Goal: Obtain resource: Download file/media

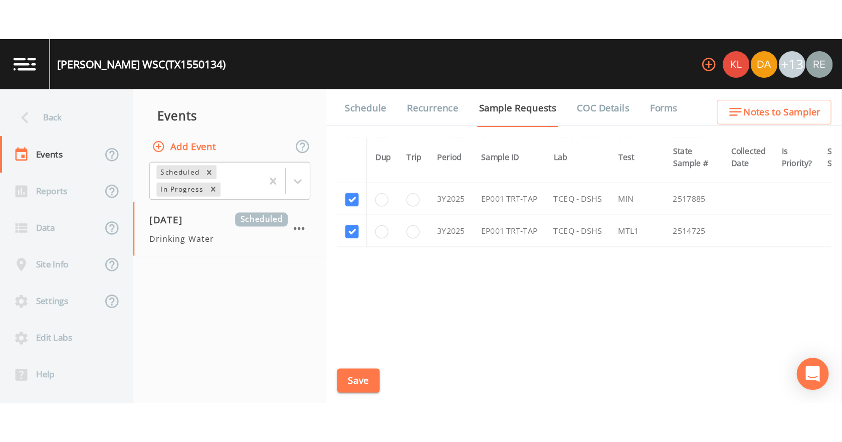
scroll to position [214, 0]
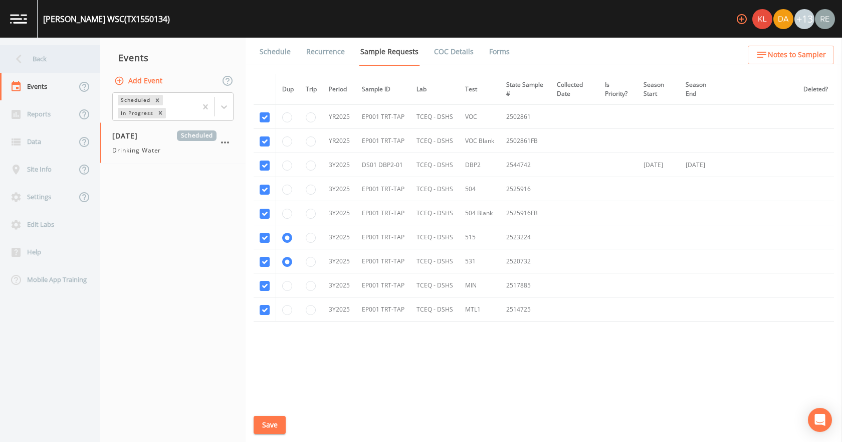
click at [47, 55] on div "Back" at bounding box center [45, 59] width 90 height 28
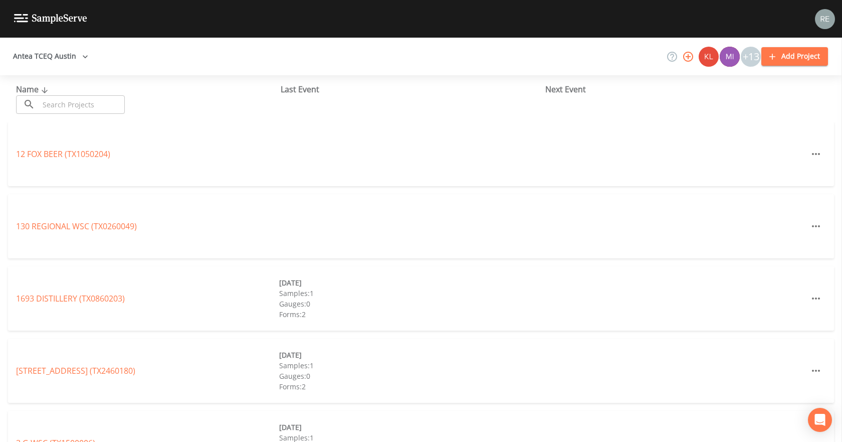
click at [148, 63] on div "Antea TCEQ Austin +13 Add Project" at bounding box center [421, 57] width 842 height 38
click at [66, 104] on input "text" at bounding box center [82, 104] width 86 height 19
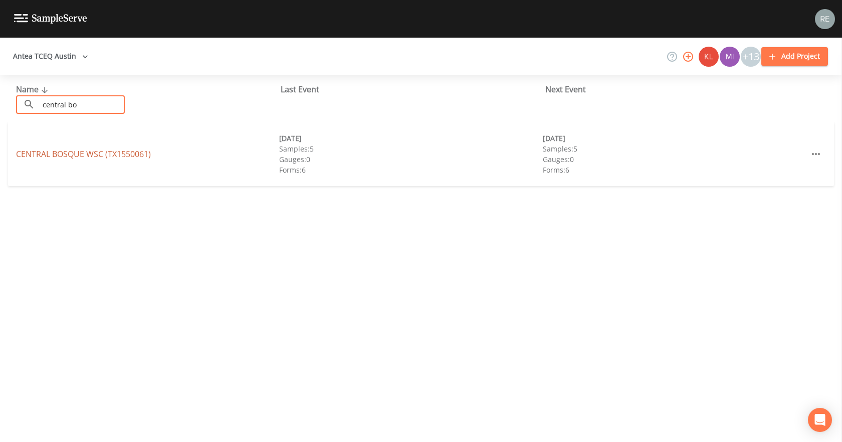
type input "central bo"
click at [47, 156] on link "CENTRAL BOSQUE WSC (TX1550061)" at bounding box center [83, 153] width 135 height 11
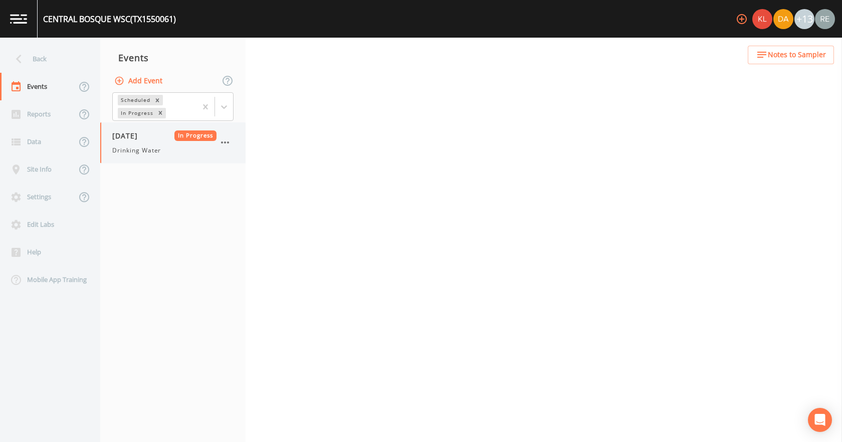
click at [104, 142] on div "[DATE] In Progress Drinking Water" at bounding box center [172, 142] width 145 height 41
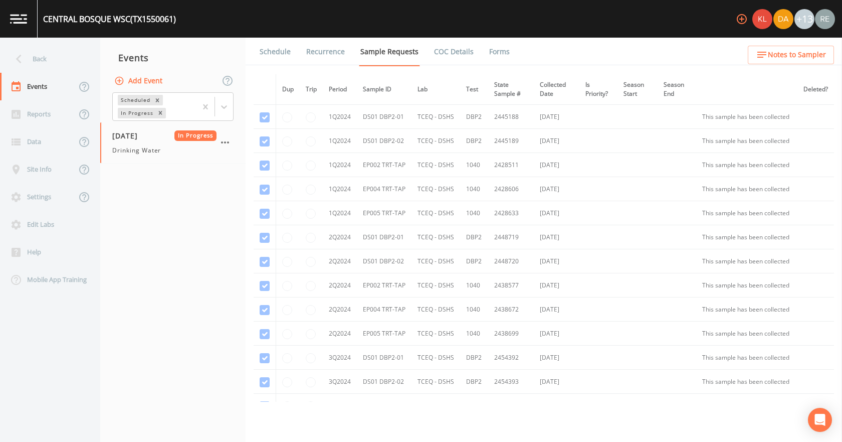
click at [489, 51] on link "Forms" at bounding box center [500, 52] width 24 height 28
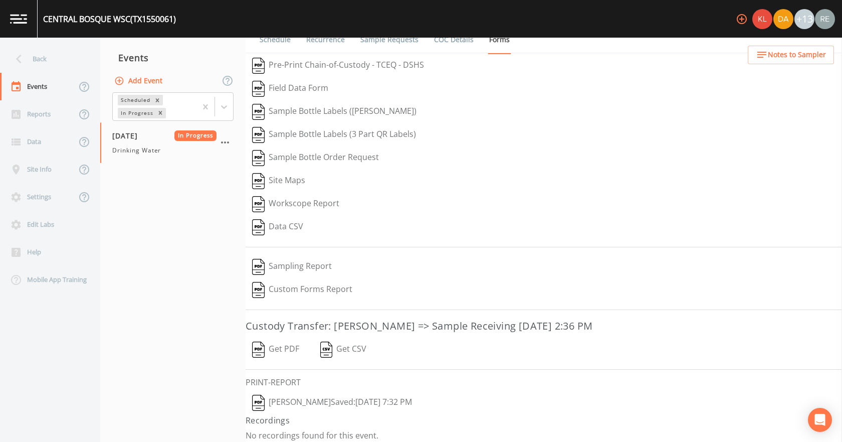
scroll to position [19, 0]
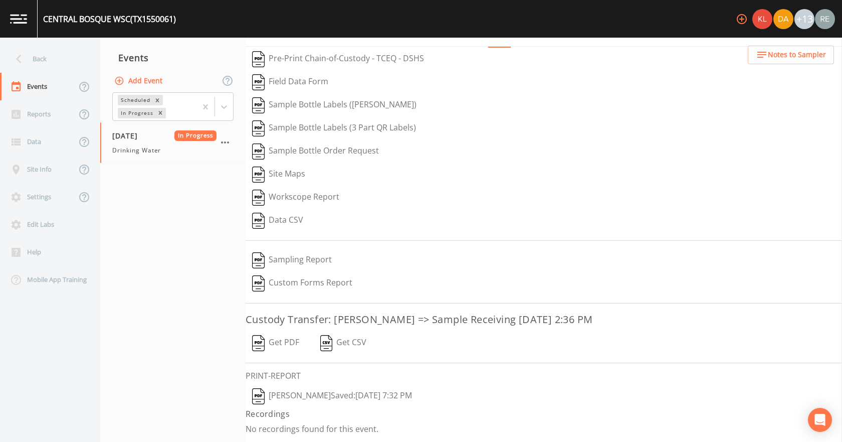
click at [310, 274] on button "[PERSON_NAME]  Saved: [DATE] 7:32 PM" at bounding box center [332, 396] width 173 height 23
click at [286, 274] on button "Get PDF" at bounding box center [276, 342] width 60 height 23
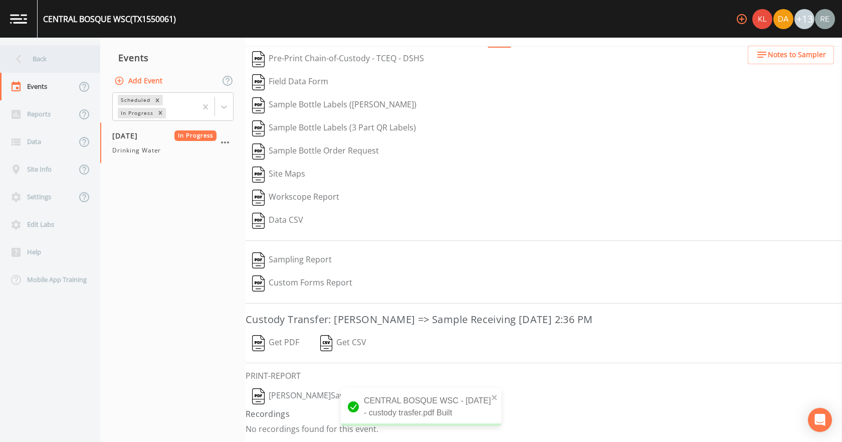
click at [39, 53] on div "Back" at bounding box center [45, 59] width 90 height 28
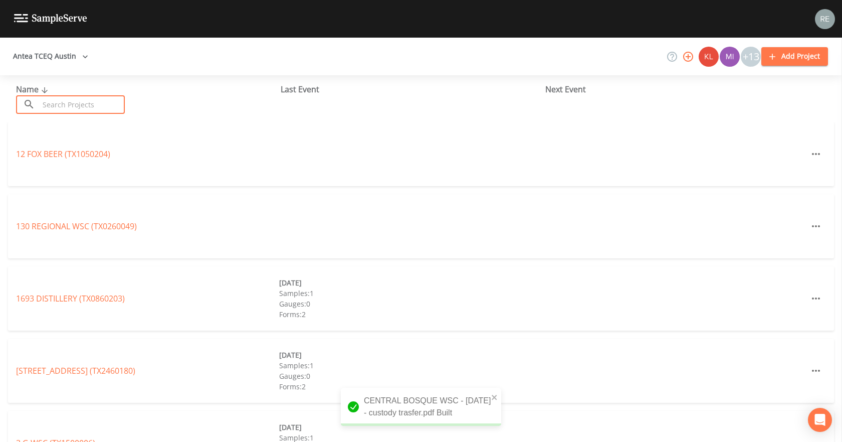
click at [68, 104] on input "text" at bounding box center [82, 104] width 86 height 19
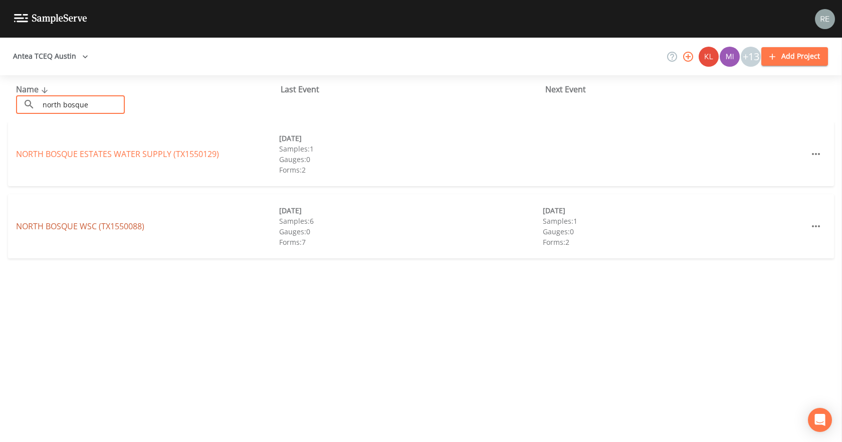
type input "north bosque"
click at [70, 223] on link "[GEOGRAPHIC_DATA] (TX1550088)" at bounding box center [80, 226] width 128 height 11
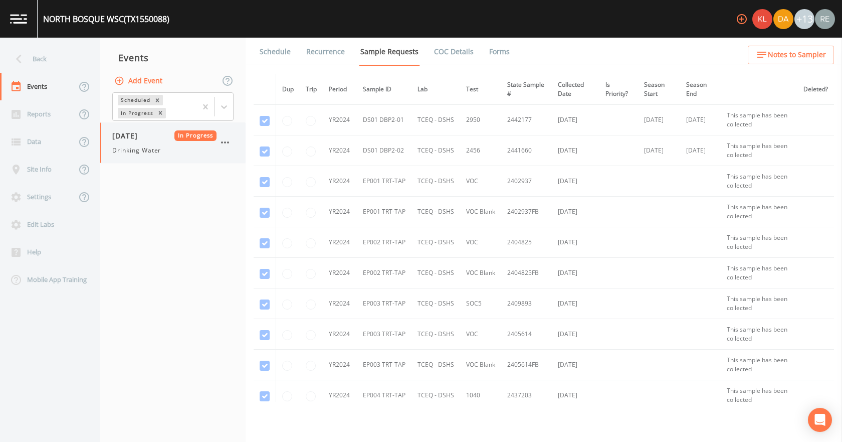
click at [141, 138] on span "[DATE]" at bounding box center [128, 135] width 33 height 11
click at [499, 54] on link "Forms" at bounding box center [500, 52] width 24 height 28
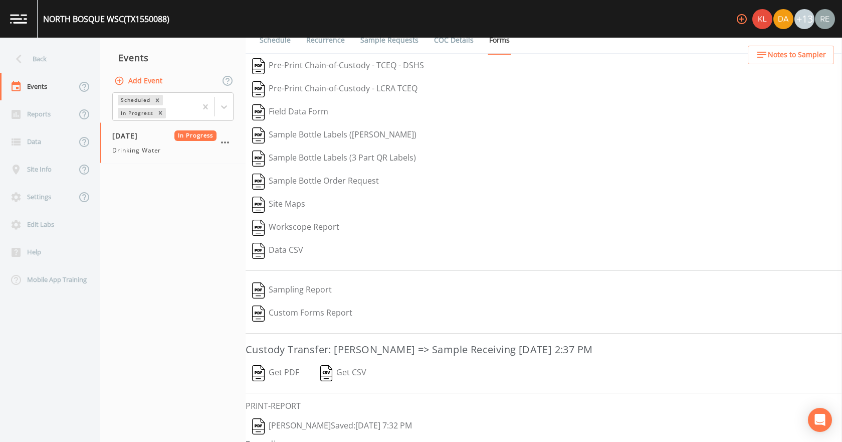
scroll to position [42, 0]
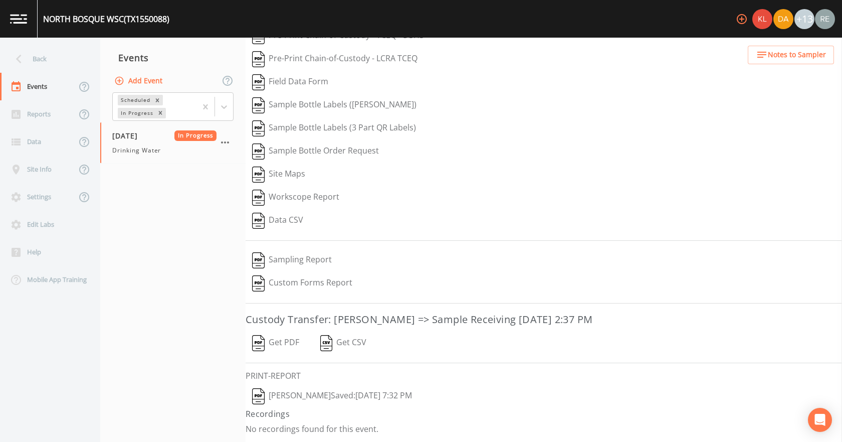
click at [327, 274] on button "[PERSON_NAME]  Saved: [DATE] 7:32 PM" at bounding box center [332, 396] width 173 height 23
click at [286, 274] on button "Get PDF" at bounding box center [276, 342] width 60 height 23
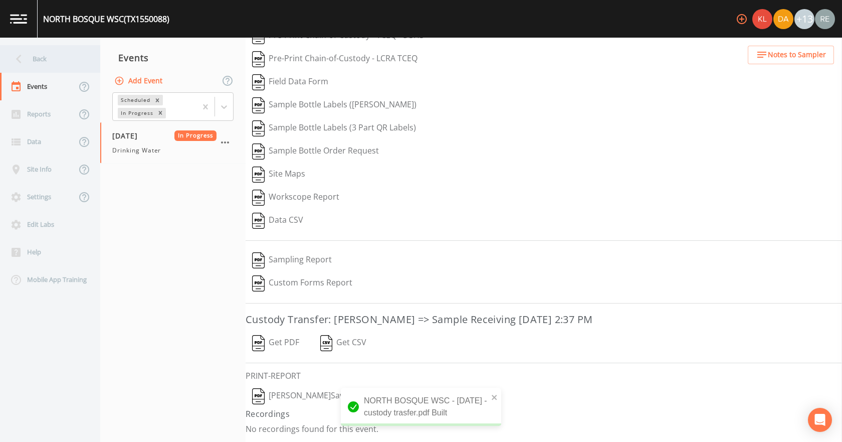
click at [66, 62] on div "Back" at bounding box center [45, 59] width 90 height 28
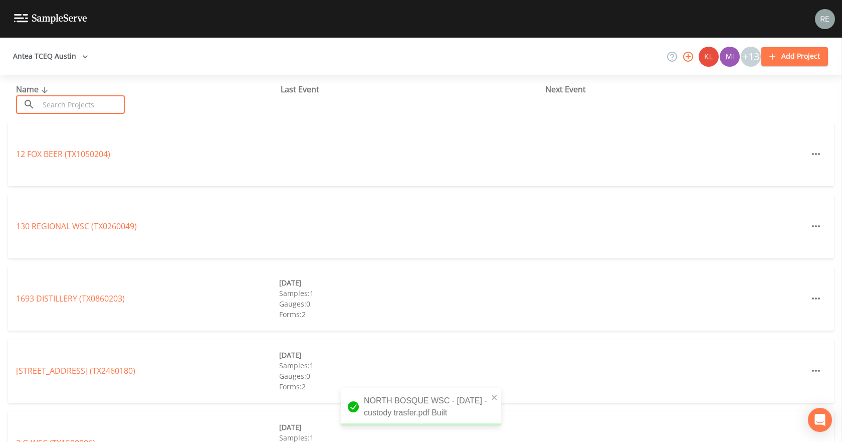
click at [73, 103] on input "text" at bounding box center [82, 104] width 86 height 19
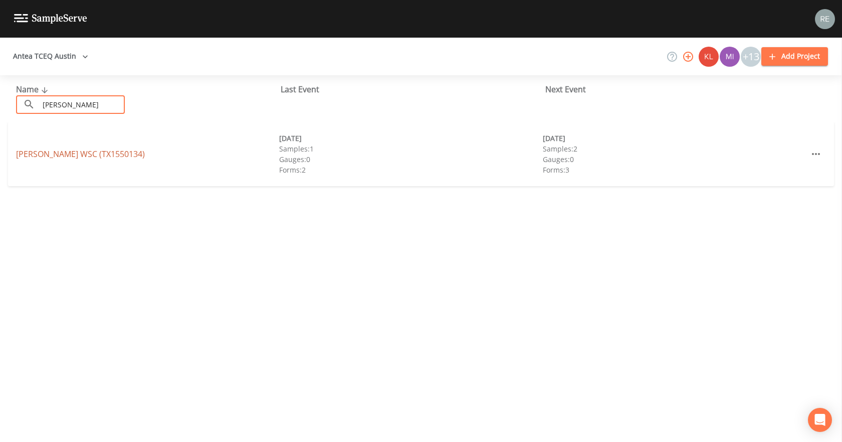
type input "[PERSON_NAME]"
click at [41, 157] on link "[PERSON_NAME] WSC (TX1550134)" at bounding box center [80, 153] width 129 height 11
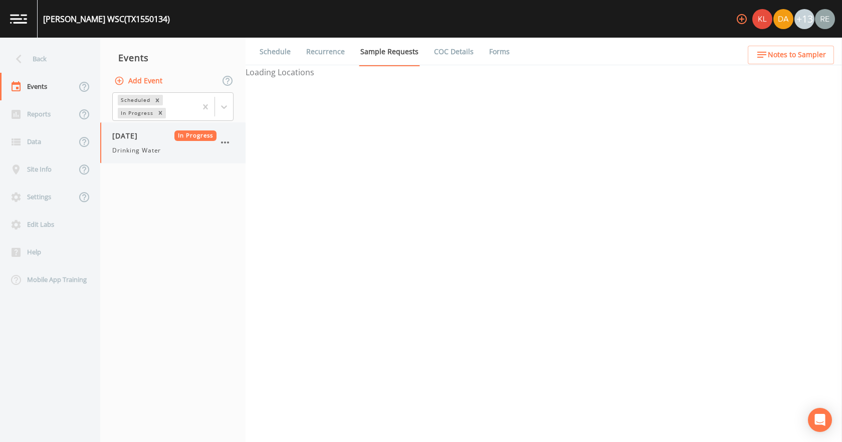
click at [129, 155] on div "[DATE] In Progress Drinking Water" at bounding box center [172, 142] width 145 height 41
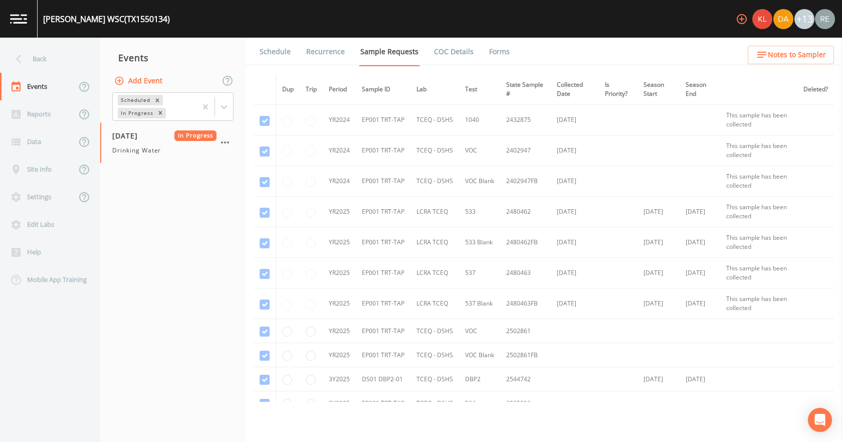
click at [491, 51] on link "Forms" at bounding box center [500, 52] width 24 height 28
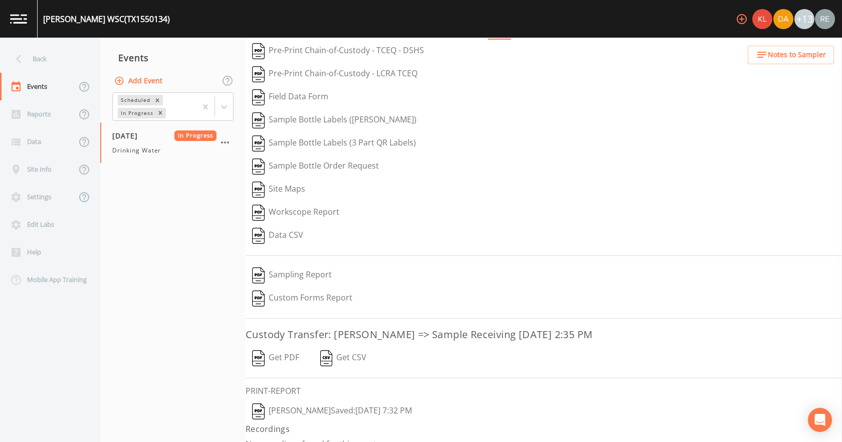
scroll to position [42, 0]
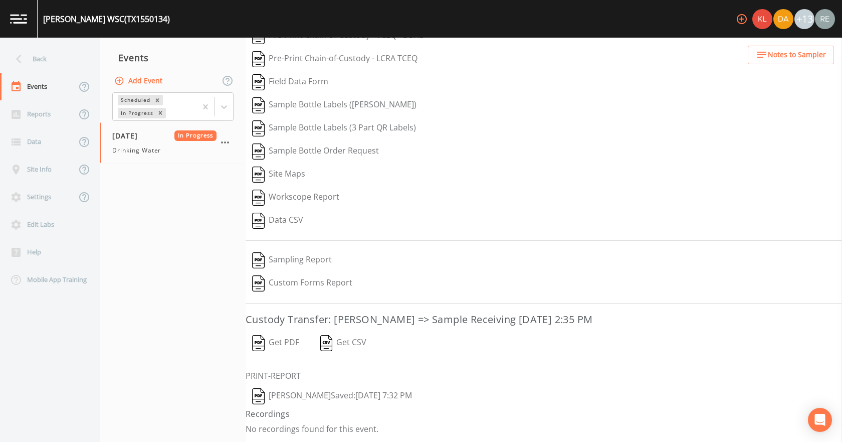
click at [338, 274] on button "[PERSON_NAME]  Saved: [DATE] 7:32 PM" at bounding box center [332, 396] width 173 height 23
click at [291, 274] on button "Get PDF" at bounding box center [276, 342] width 60 height 23
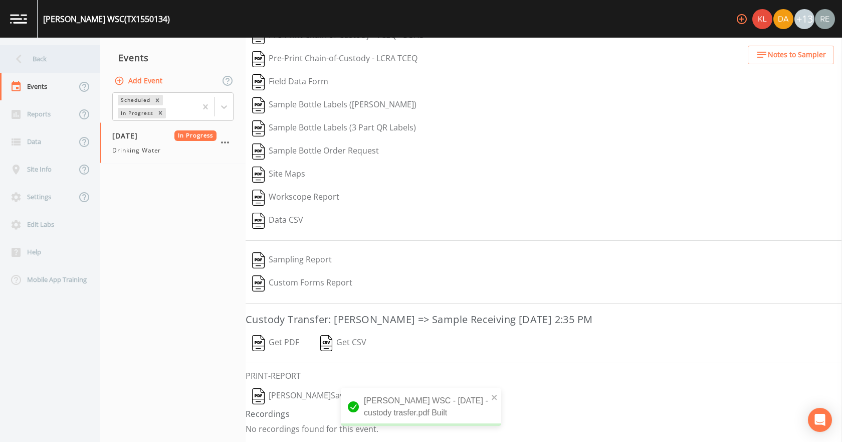
click at [65, 50] on div "Back" at bounding box center [45, 59] width 90 height 28
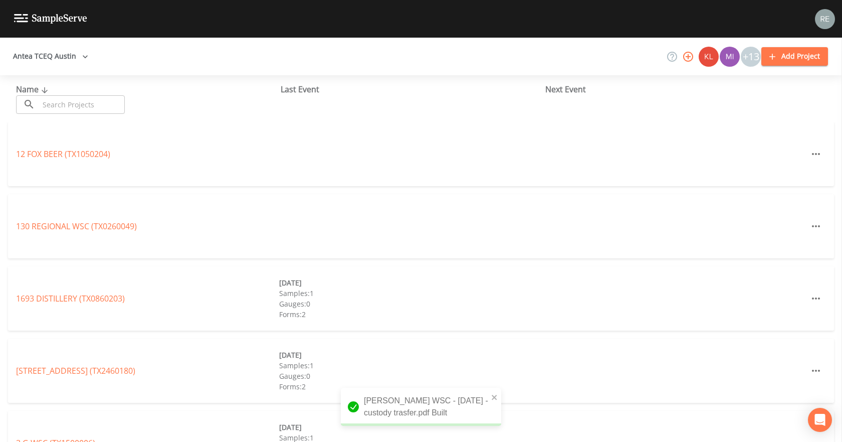
click at [80, 95] on div "Name ​ ​" at bounding box center [148, 98] width 265 height 31
click at [86, 106] on input "text" at bounding box center [82, 104] width 86 height 19
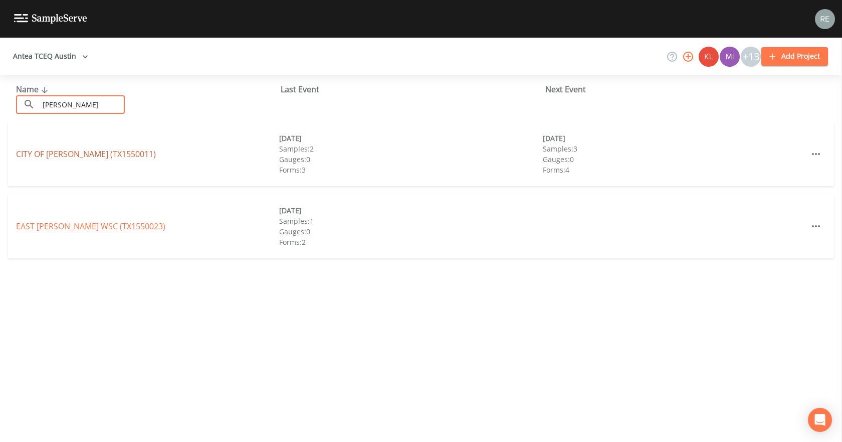
type input "[PERSON_NAME]"
click at [85, 154] on link "CITY OF [GEOGRAPHIC_DATA] (TX1550011)" at bounding box center [86, 153] width 140 height 11
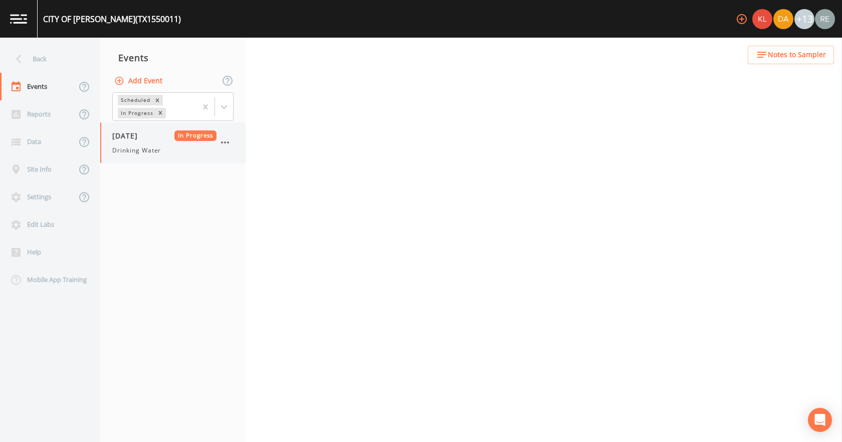
click at [145, 137] on span "[DATE]" at bounding box center [128, 135] width 33 height 11
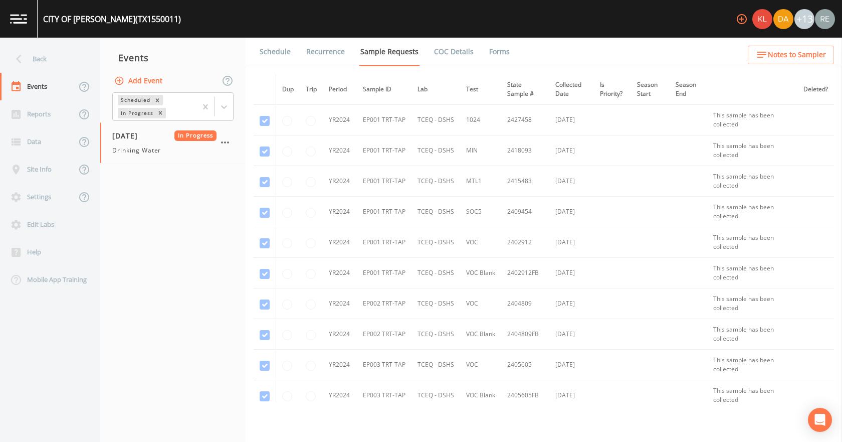
click at [491, 52] on link "Forms" at bounding box center [500, 52] width 24 height 28
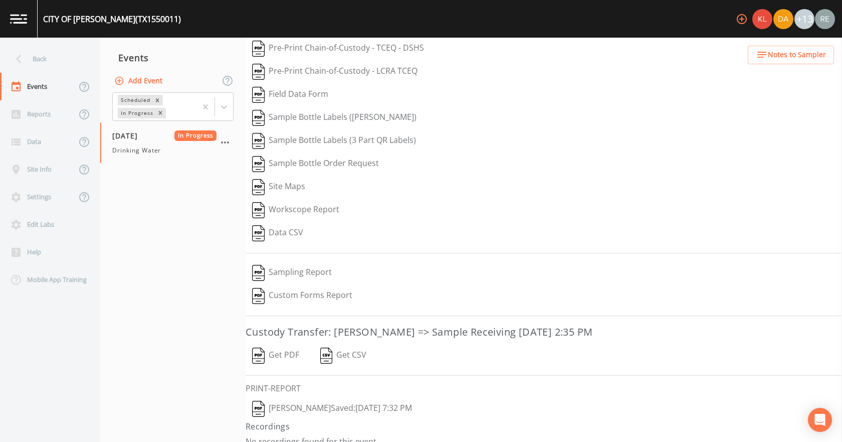
scroll to position [42, 0]
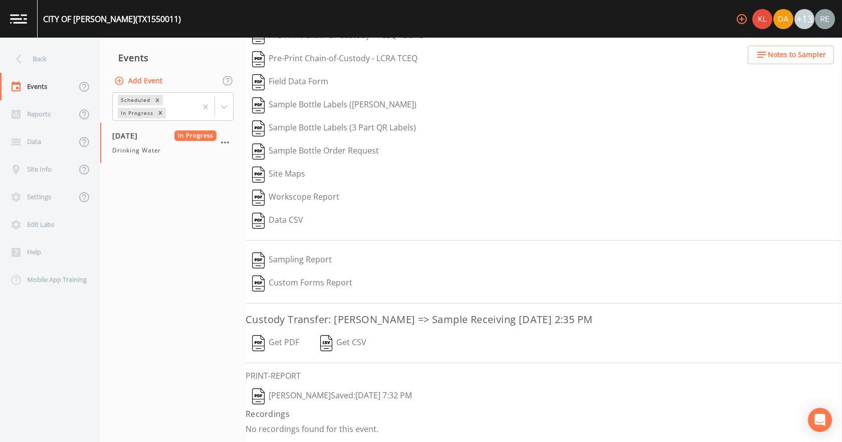
click at [284, 274] on button "[PERSON_NAME]  Saved: [DATE] 7:32 PM" at bounding box center [332, 396] width 173 height 23
click at [282, 274] on button "Get PDF" at bounding box center [276, 342] width 60 height 23
